Goal: Task Accomplishment & Management: Complete application form

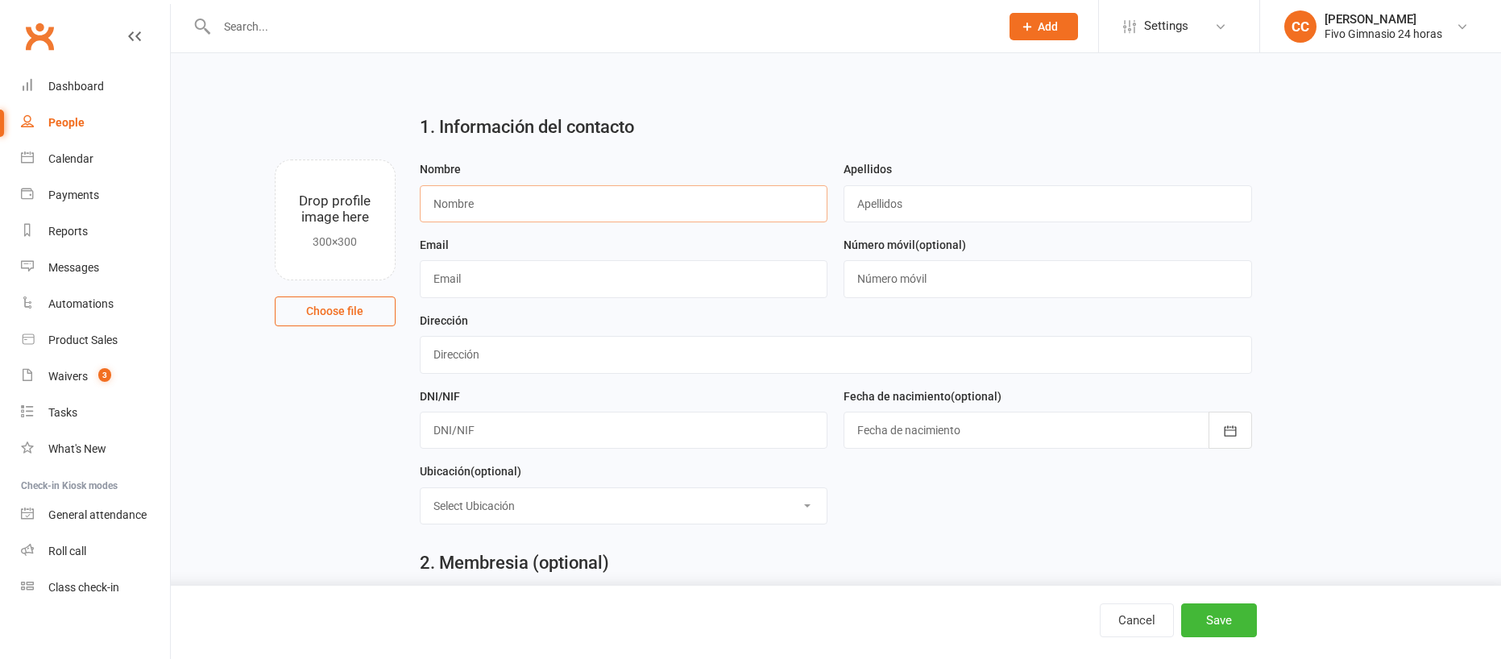
click at [473, 211] on input "text" at bounding box center [624, 203] width 409 height 37
type input "[PERSON_NAME] [PERSON_NAME]"
type input "[PERSON_NAME]"
click at [928, 439] on div at bounding box center [1048, 430] width 409 height 37
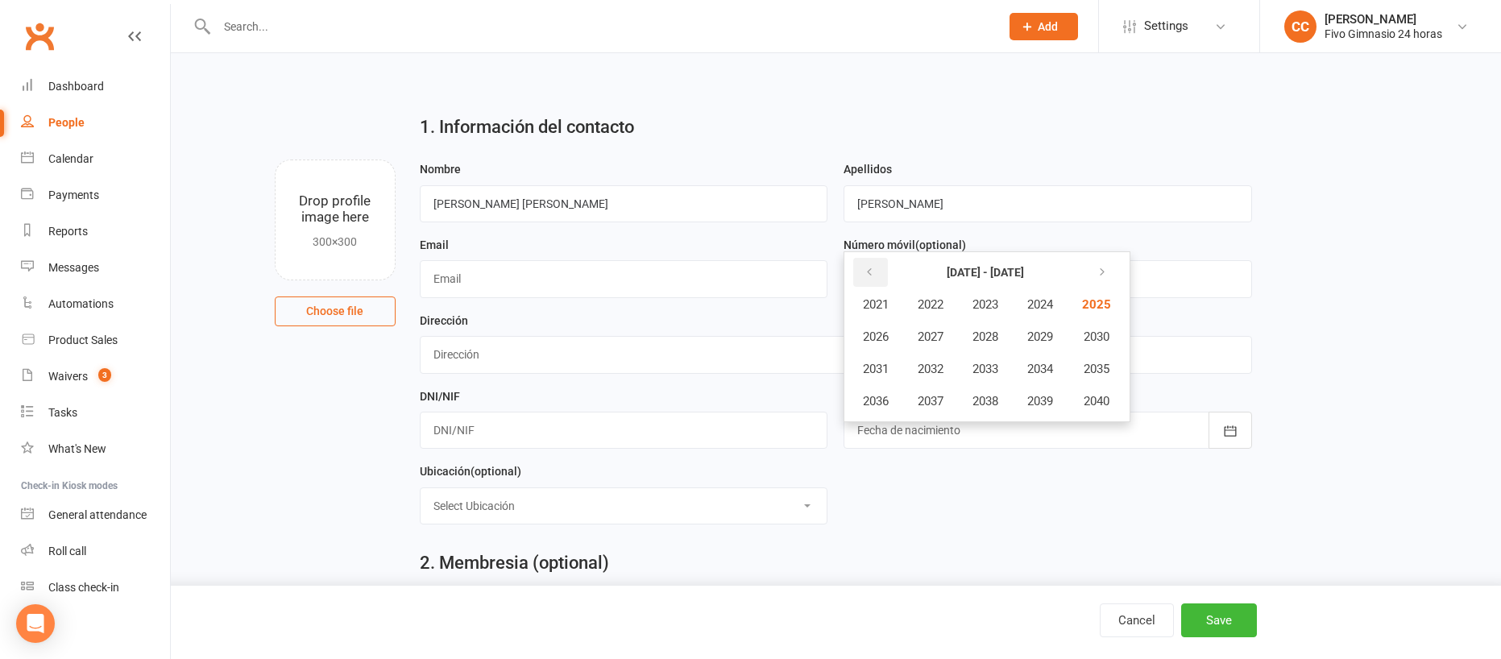
click at [868, 276] on icon "button" at bounding box center [869, 272] width 11 height 13
click at [881, 340] on span "2006" at bounding box center [876, 337] width 26 height 15
click at [984, 335] on button "May" at bounding box center [962, 336] width 83 height 31
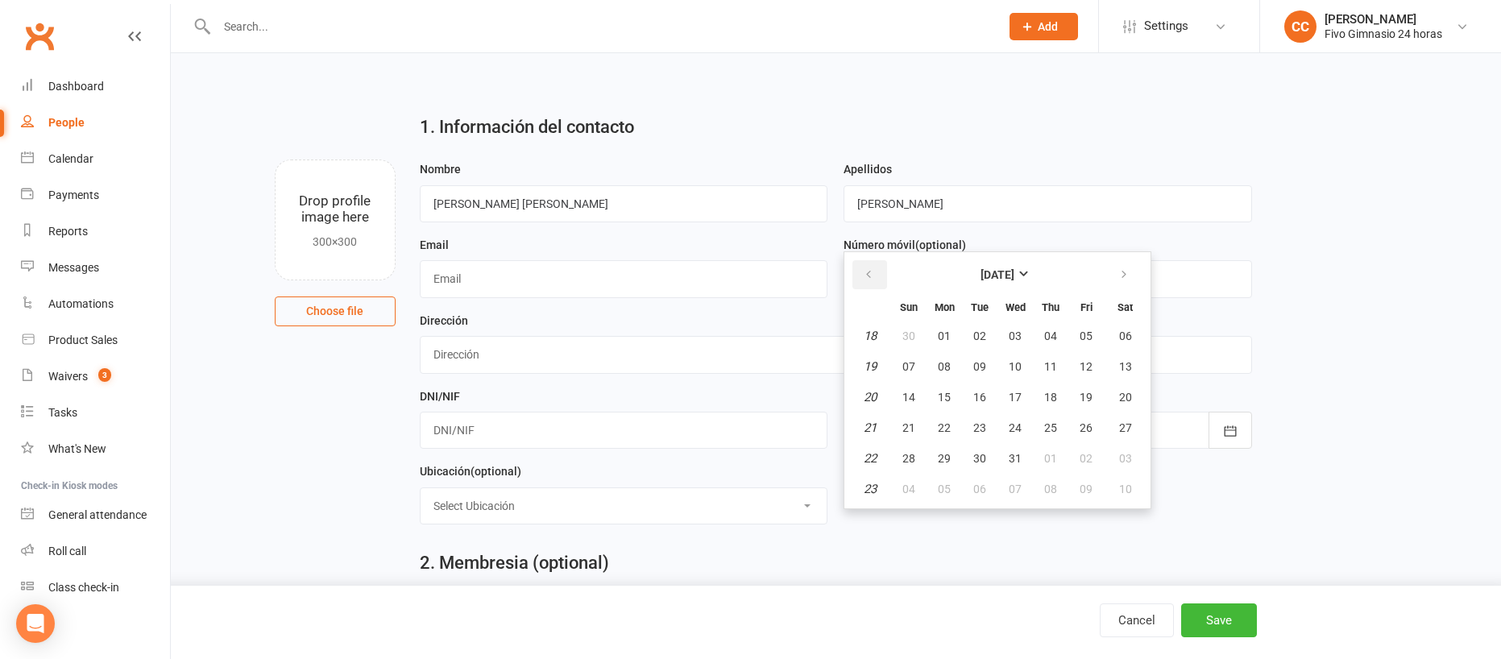
click at [865, 275] on icon "button" at bounding box center [868, 274] width 11 height 13
click at [1112, 276] on button "button" at bounding box center [1125, 274] width 35 height 29
click at [1129, 396] on span "20" at bounding box center [1125, 397] width 13 height 13
type input "[DATE]"
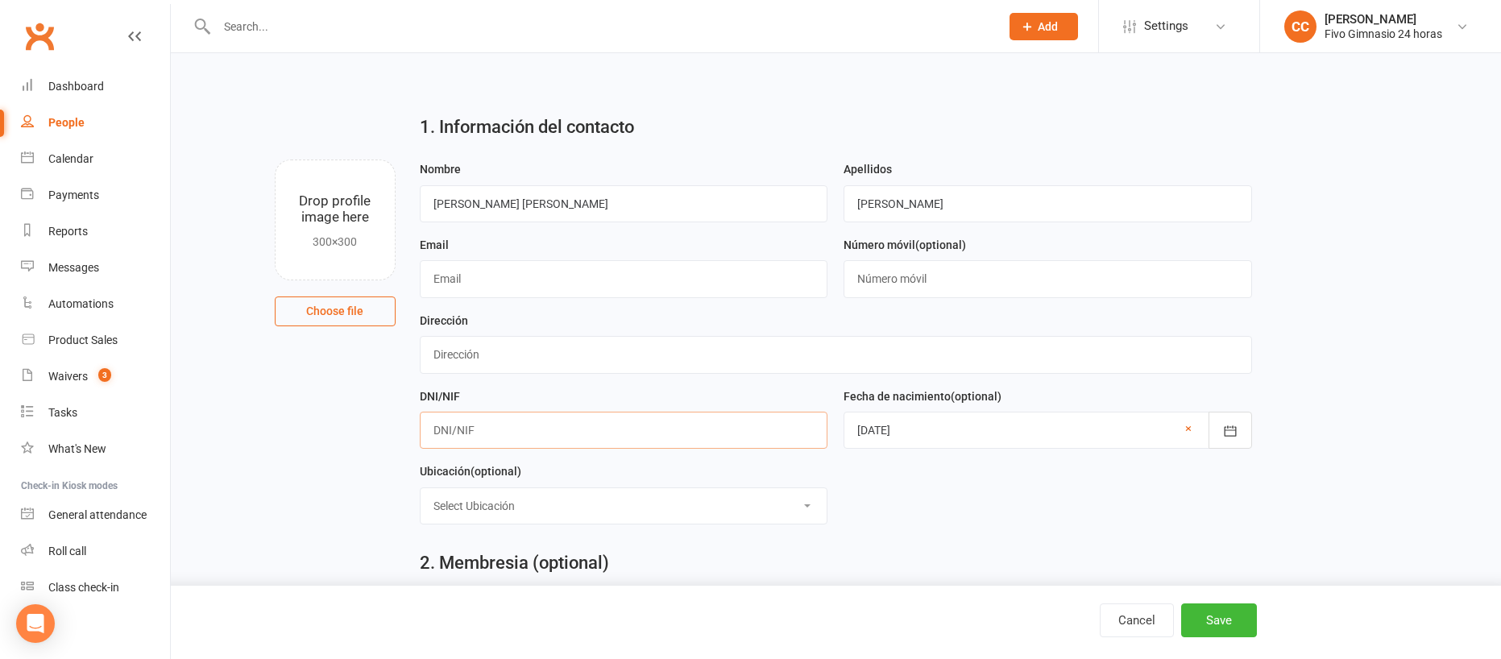
click at [523, 432] on input "text" at bounding box center [624, 430] width 409 height 37
click at [523, 347] on input "text" at bounding box center [836, 354] width 832 height 37
type input "C Musico [PERSON_NAME]"
click at [467, 426] on input "text" at bounding box center [624, 430] width 409 height 37
type input "5756063016"
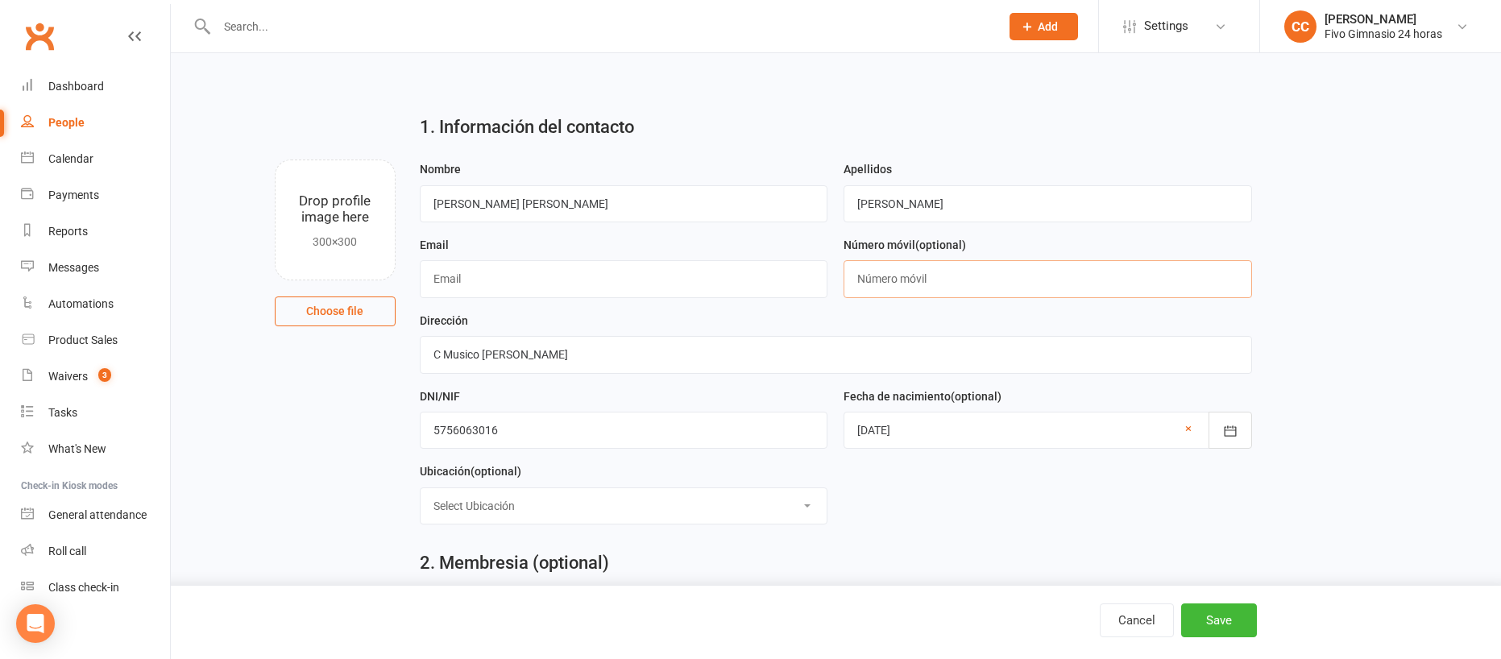
click at [902, 280] on input "text" at bounding box center [1048, 278] width 409 height 37
type input "34619048234"
click at [488, 276] on input "text" at bounding box center [624, 278] width 409 height 37
click at [433, 353] on input "C Musico [PERSON_NAME]" at bounding box center [836, 354] width 832 height 37
click at [521, 283] on input "text" at bounding box center [624, 278] width 409 height 37
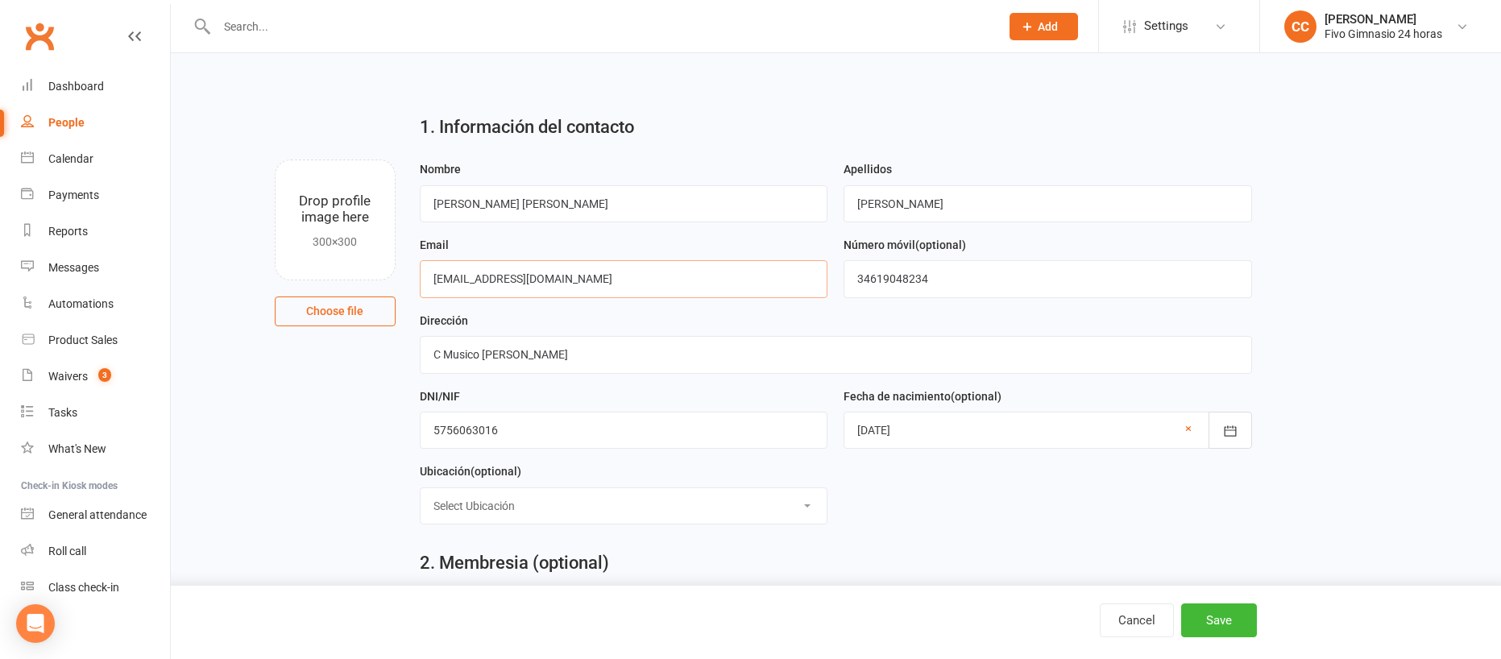
type input "[EMAIL_ADDRESS][DOMAIN_NAME]"
click at [490, 200] on input "[PERSON_NAME] [PERSON_NAME]" at bounding box center [624, 203] width 409 height 37
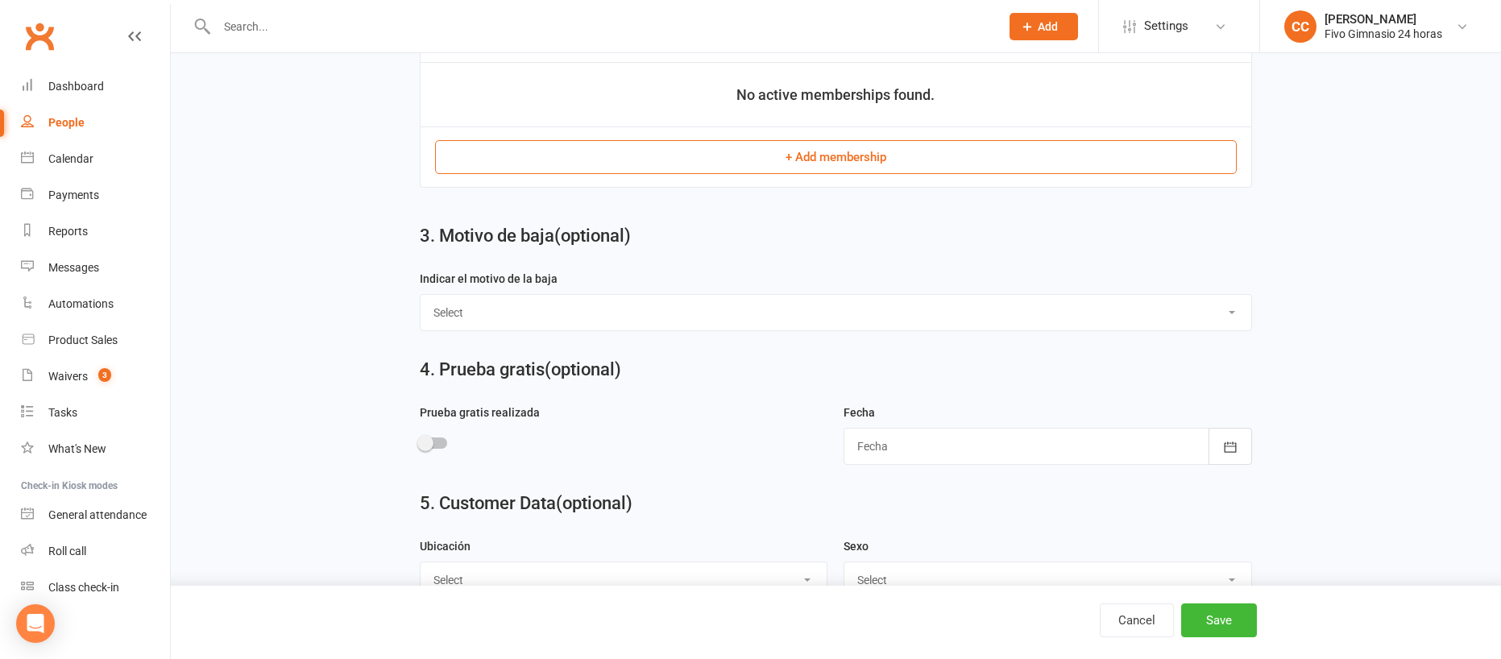
scroll to position [989, 0]
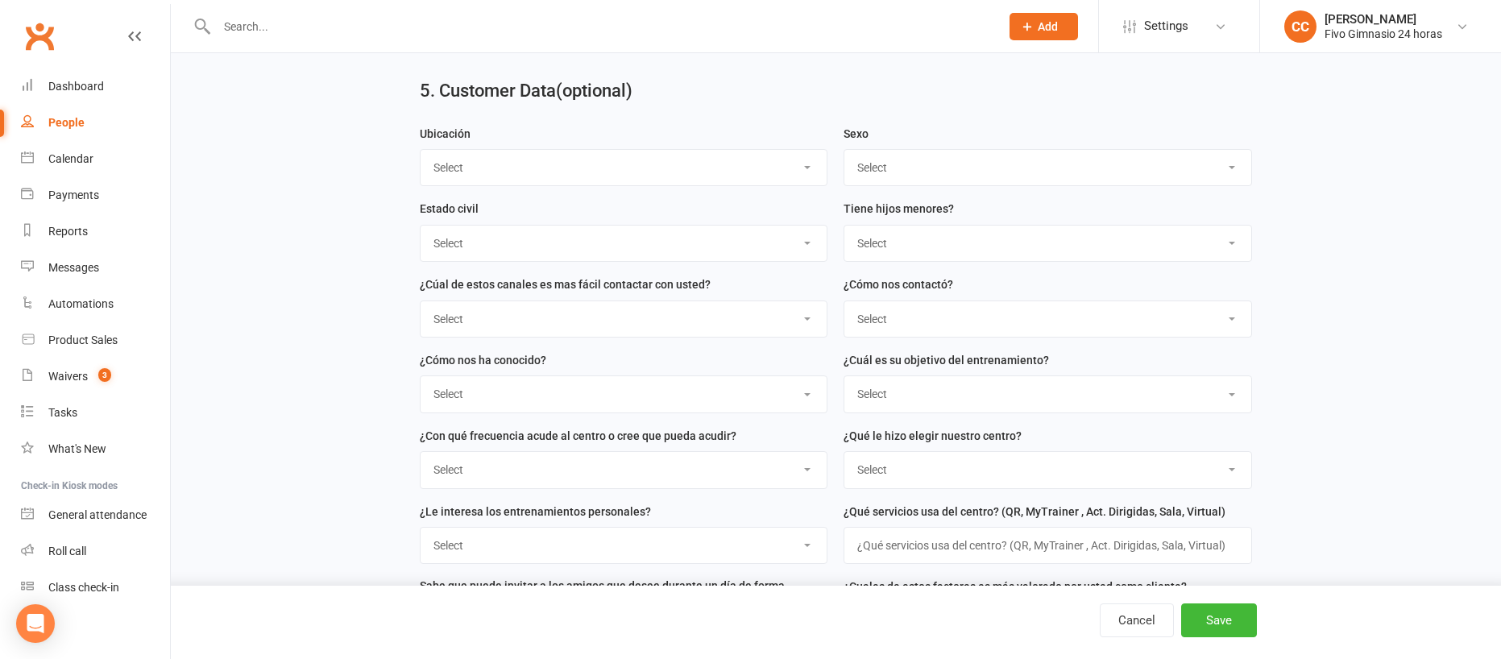
type input "[PERSON_NAME]"
click at [895, 173] on select "Select Masculino Femenino" at bounding box center [1047, 167] width 407 height 35
select select "Femenino"
click at [1211, 615] on button "Save" at bounding box center [1219, 620] width 76 height 34
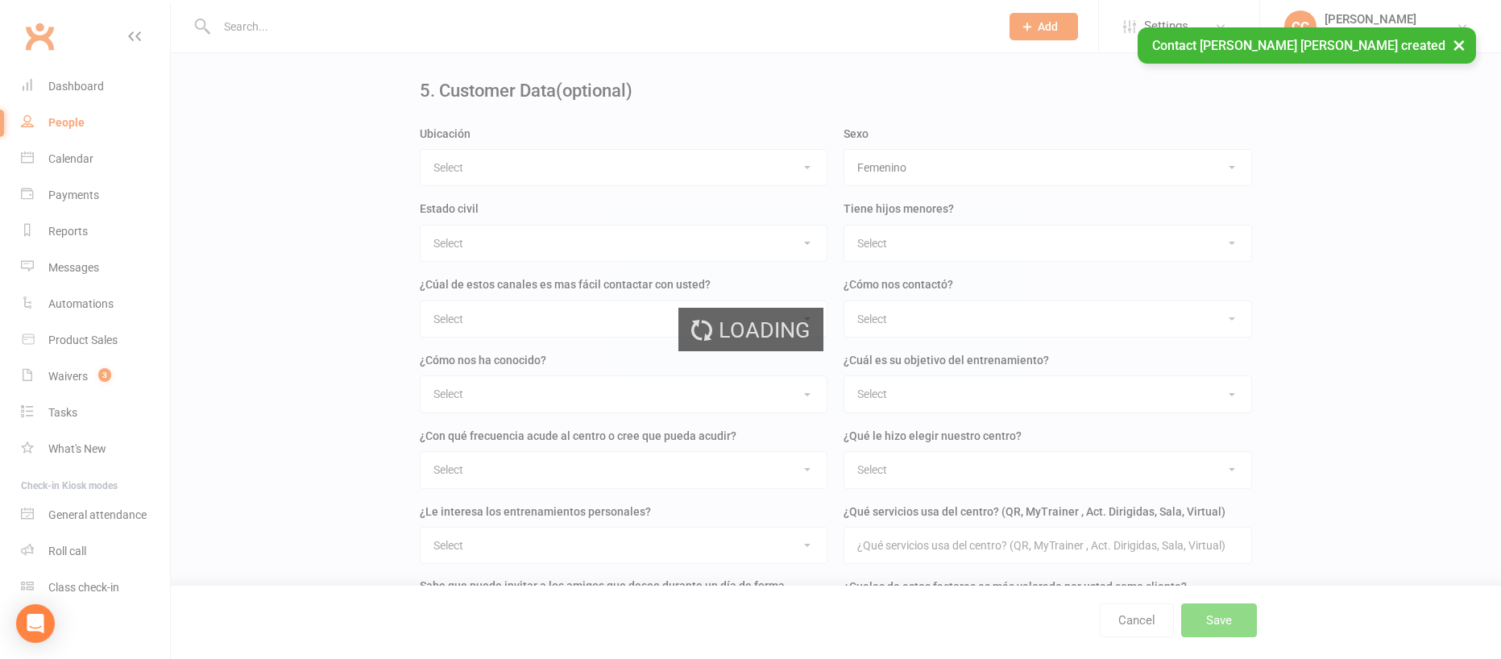
scroll to position [0, 0]
